Goal: Find contact information: Find contact information

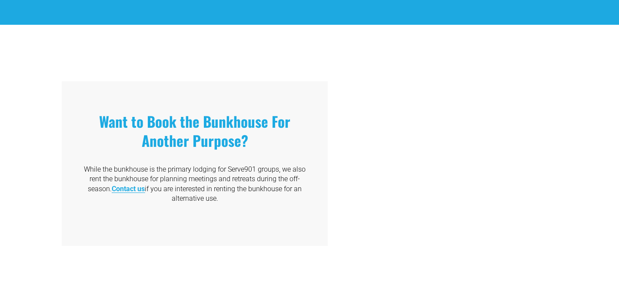
scroll to position [1363, 0]
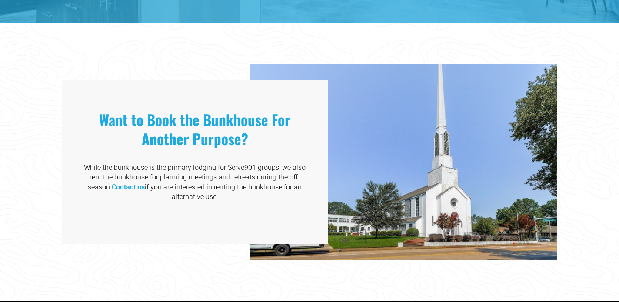
click at [133, 183] on strong "Contact us" at bounding box center [128, 187] width 33 height 8
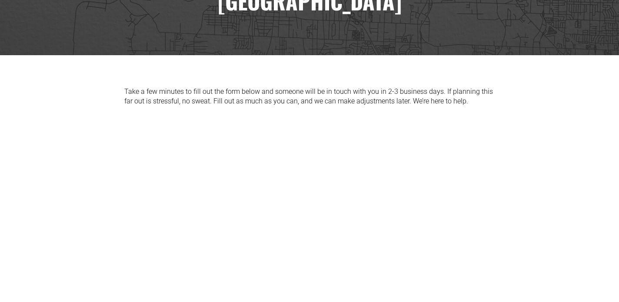
scroll to position [155, 0]
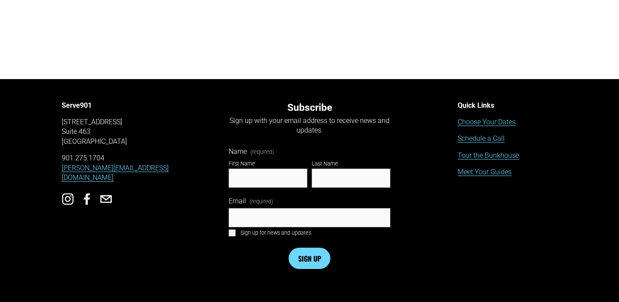
scroll to position [629, 0]
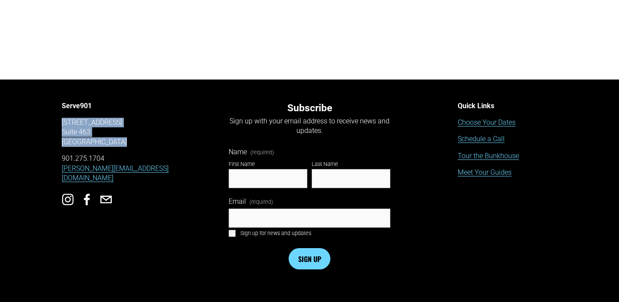
drag, startPoint x: 62, startPoint y: 122, endPoint x: 124, endPoint y: 141, distance: 64.2
click at [124, 141] on p "1350 Concourse Ave, Suite 463 Memphis, TN 38104" at bounding box center [122, 132] width 120 height 29
copy p "1350 Concourse Ave, Suite 463 Memphis, TN 38104"
click at [117, 157] on p "901.275.1704 jeff@serve901.org" at bounding box center [122, 168] width 120 height 29
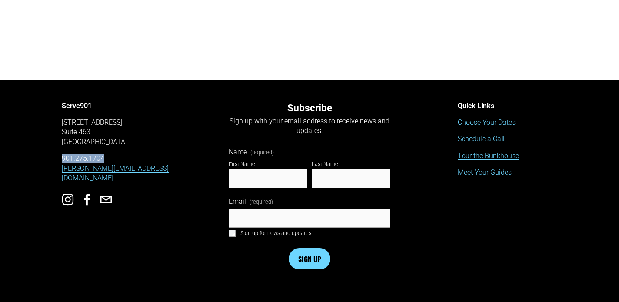
drag, startPoint x: 107, startPoint y: 157, endPoint x: 53, endPoint y: 157, distance: 53.9
click at [53, 157] on div "Serve901 1350 Concourse Ave, Suite 463 Memphis, TN 38104 901.275.1704 jeff@serv…" at bounding box center [309, 191] width 619 height 211
copy p "901.275.1704"
drag, startPoint x: 124, startPoint y: 166, endPoint x: 60, endPoint y: 165, distance: 64.8
click at [60, 165] on div "Serve901 1350 Concourse Ave, Suite 463 Memphis, TN 38104 901.275.1704 jeff@serv…" at bounding box center [309, 191] width 619 height 211
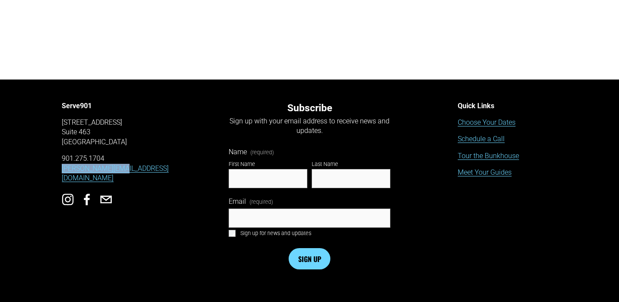
copy link "[PERSON_NAME][EMAIL_ADDRESS][DOMAIN_NAME]"
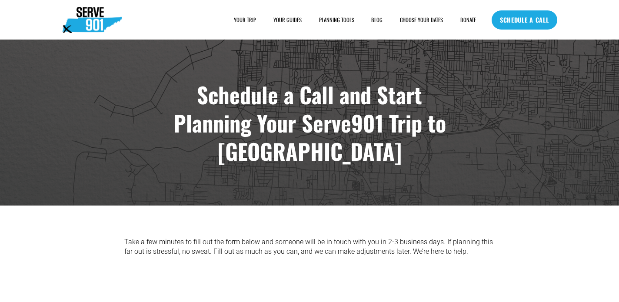
scroll to position [0, 0]
click at [412, 21] on link "CHOOSE YOUR DATES" at bounding box center [421, 20] width 43 height 9
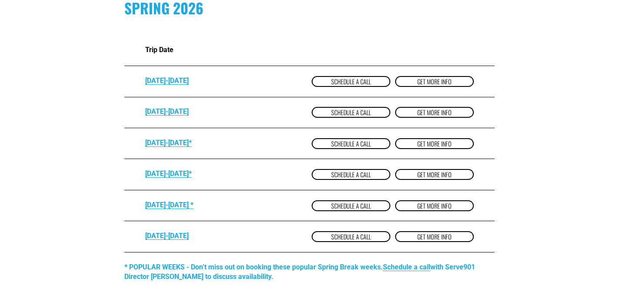
scroll to position [555, 0]
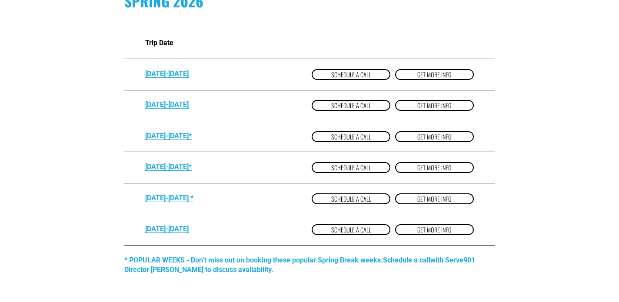
click at [404, 198] on link "get more Info" at bounding box center [434, 199] width 79 height 11
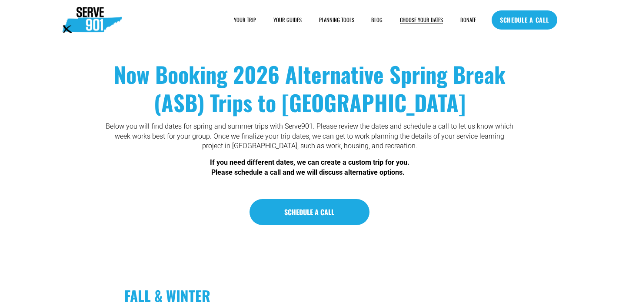
scroll to position [0, 0]
click at [248, 20] on span "YOUR TRIP" at bounding box center [245, 20] width 22 height 8
click at [0, 0] on span "HOUSING" at bounding box center [0, 0] width 0 height 0
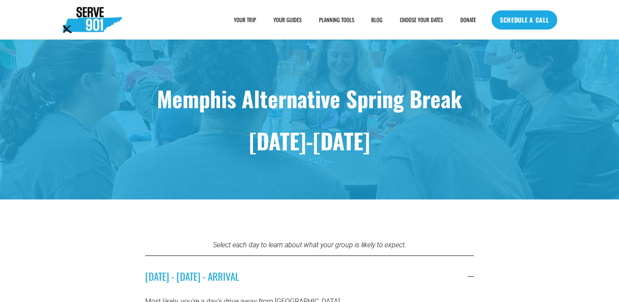
click at [0, 0] on span "FAQs" at bounding box center [0, 0] width 0 height 0
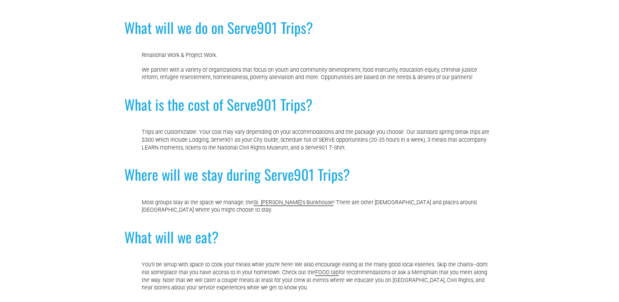
scroll to position [140, 0]
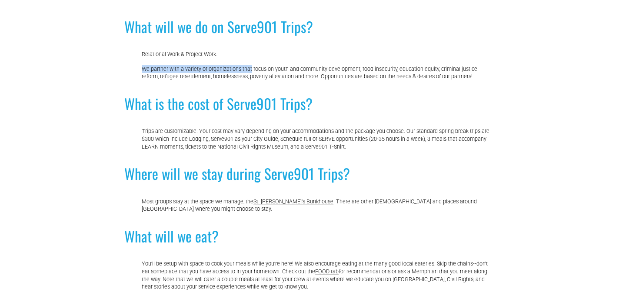
drag, startPoint x: 143, startPoint y: 66, endPoint x: 252, endPoint y: 71, distance: 108.8
click at [252, 71] on p "We partner with a variety of organizations that focus on youth and community de…" at bounding box center [318, 72] width 353 height 15
click at [205, 144] on p "Trips are customizable. Your cost may vary depending on your accommodations and…" at bounding box center [318, 138] width 353 height 23
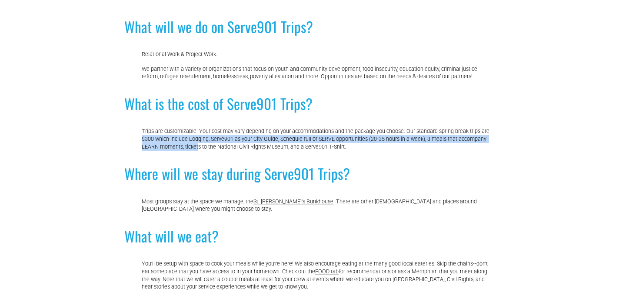
drag, startPoint x: 141, startPoint y: 137, endPoint x: 200, endPoint y: 141, distance: 58.4
click at [187, 143] on p "Trips are customizable. Your cost may vary depending on your accommodations and…" at bounding box center [318, 138] width 353 height 23
drag, startPoint x: 186, startPoint y: 144, endPoint x: 140, endPoint y: 137, distance: 45.7
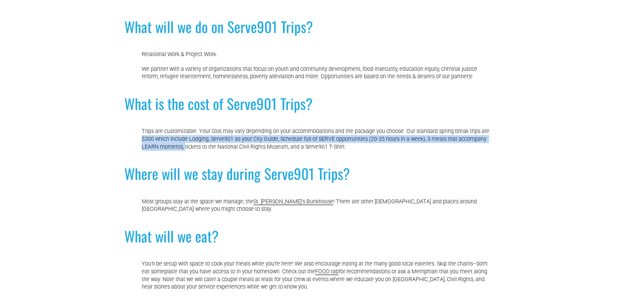
copy p "$300 which include Lodging, Serve901 as your City Guide, Schedule full of SERVE…"
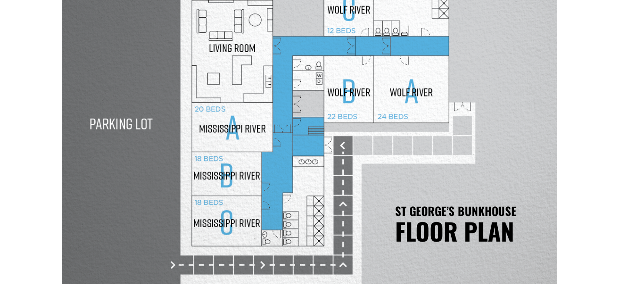
scroll to position [888, 0]
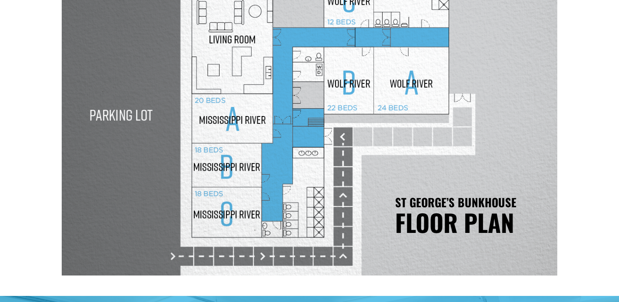
click at [302, 163] on div at bounding box center [309, 116] width 495 height 319
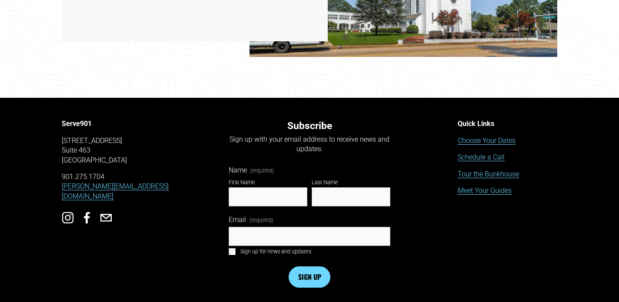
scroll to position [1565, 0]
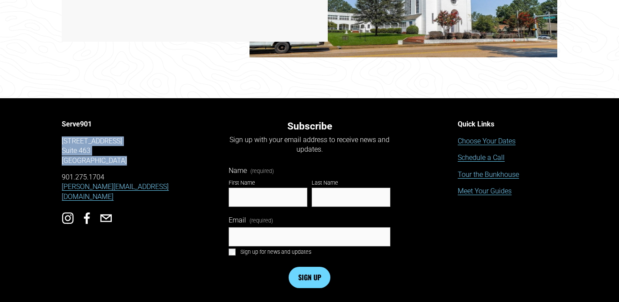
drag, startPoint x: 118, startPoint y: 138, endPoint x: 56, endPoint y: 120, distance: 65.2
click at [56, 120] on div "Serve901 [STREET_ADDRESS] 901.275.1704 [PERSON_NAME][EMAIL_ADDRESS][DOMAIN_NAME…" at bounding box center [309, 209] width 619 height 211
copy p "[STREET_ADDRESS]"
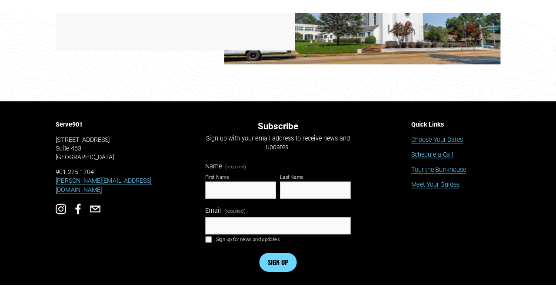
scroll to position [1444, 0]
